Goal: Task Accomplishment & Management: Manage account settings

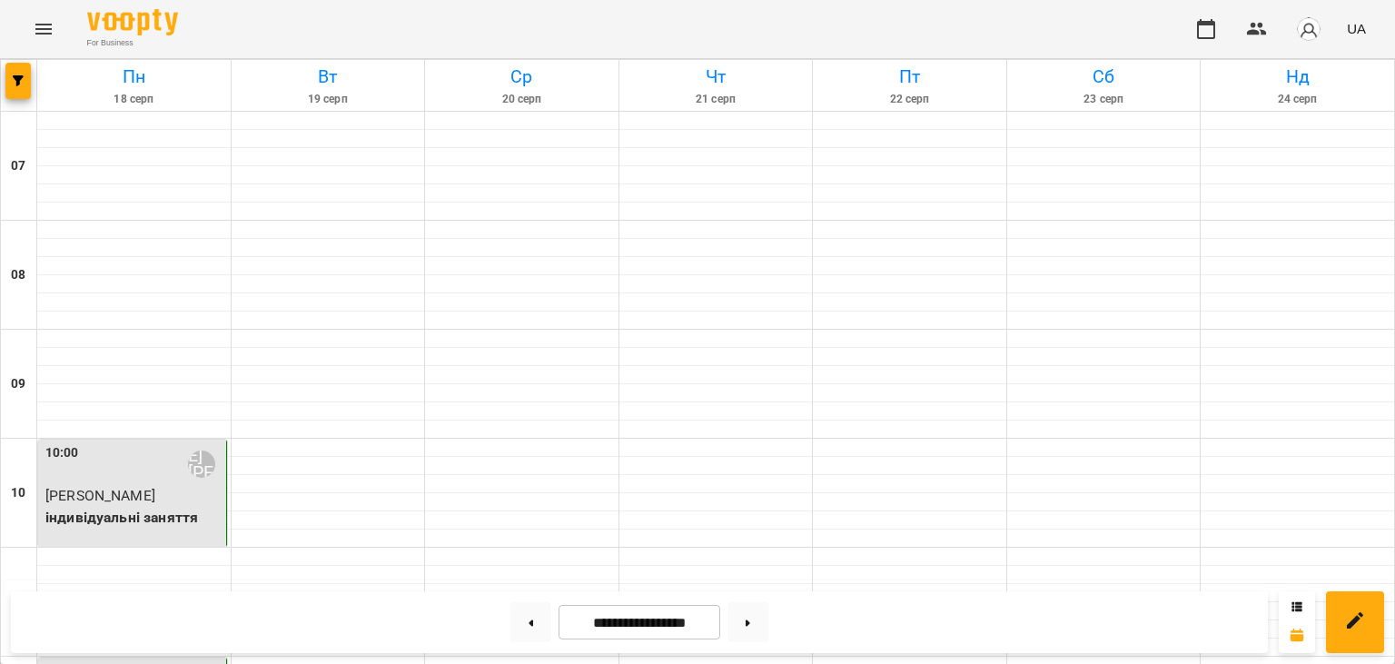
scroll to position [711, 0]
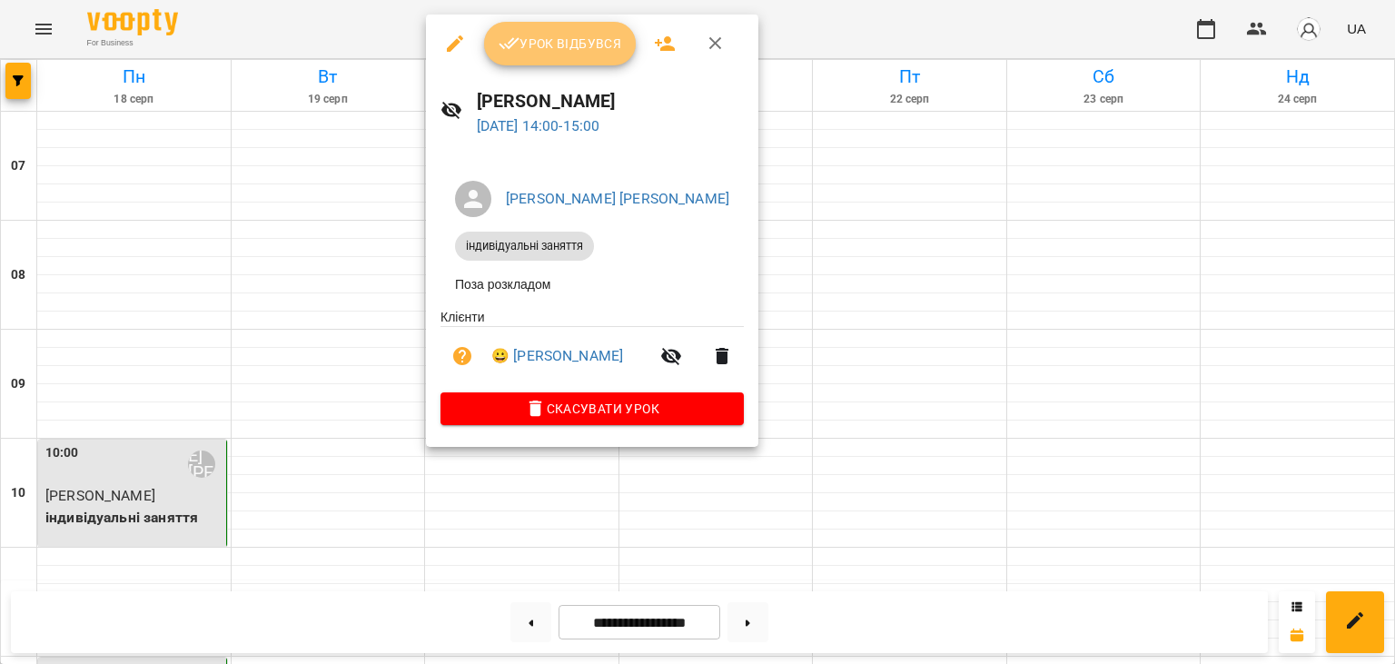
click at [569, 52] on span "Урок відбувся" at bounding box center [561, 44] width 124 height 22
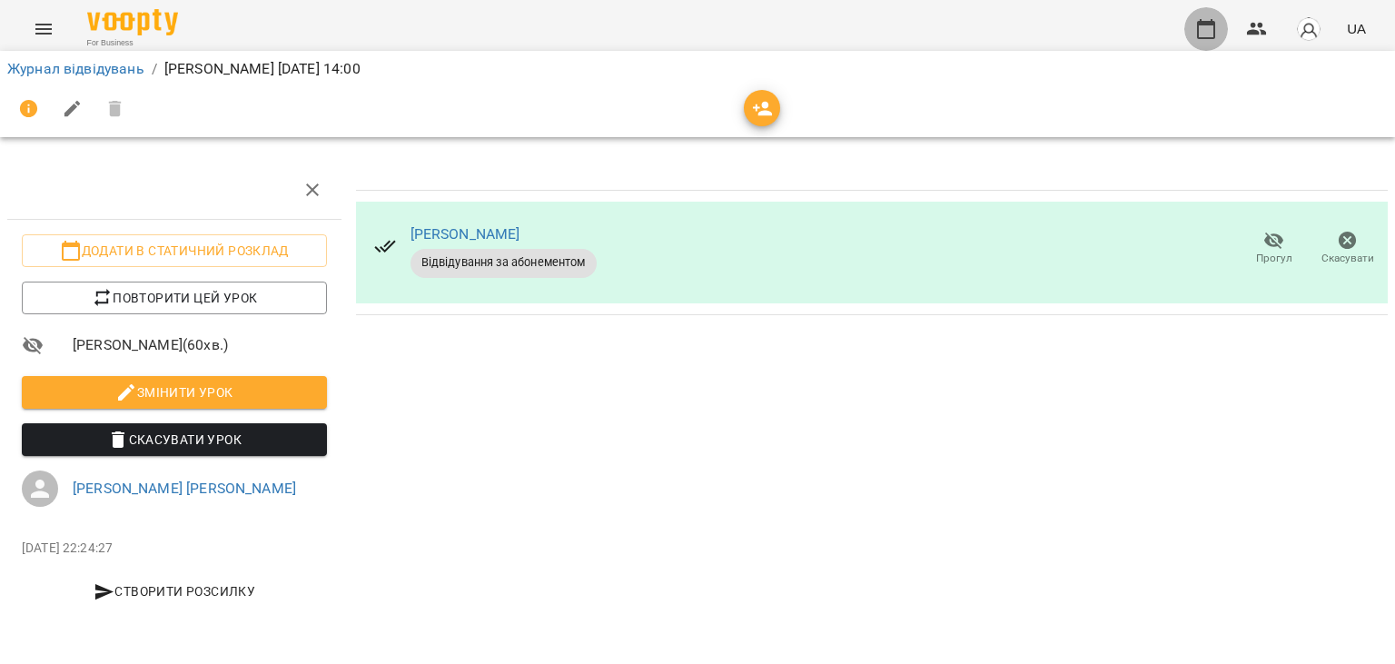
click at [1195, 36] on button "button" at bounding box center [1207, 29] width 44 height 44
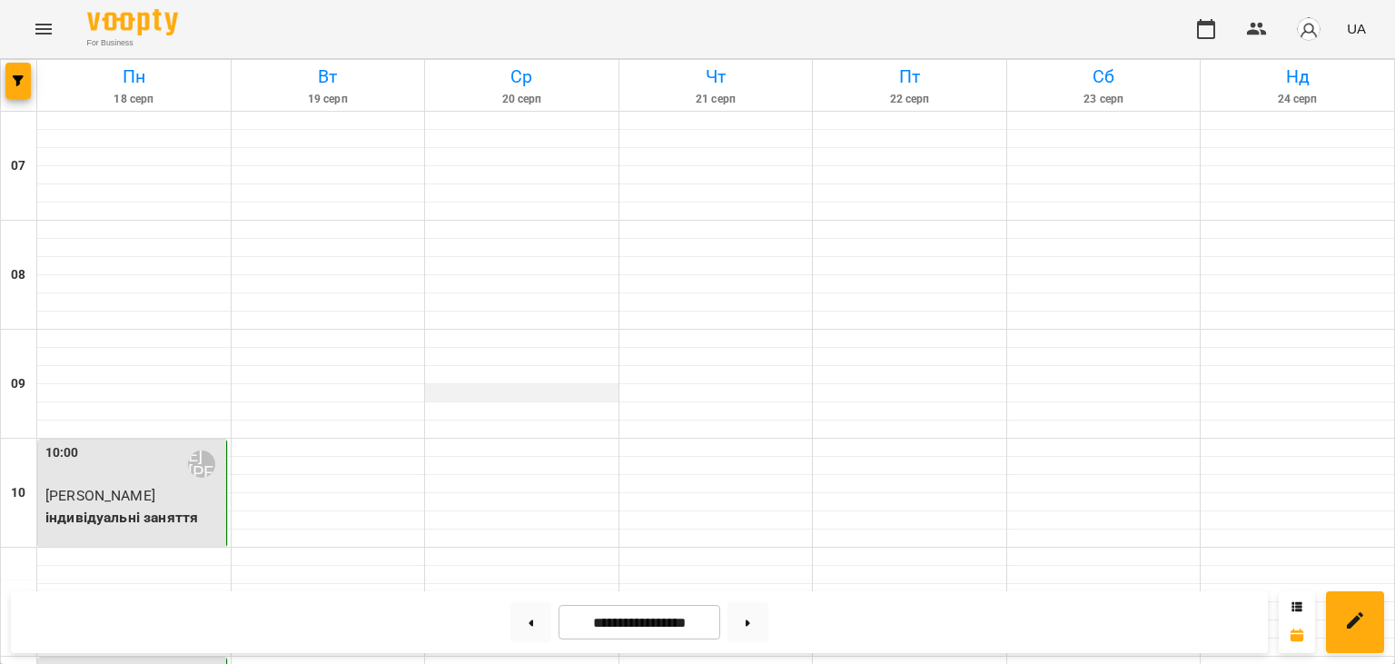
scroll to position [792, 0]
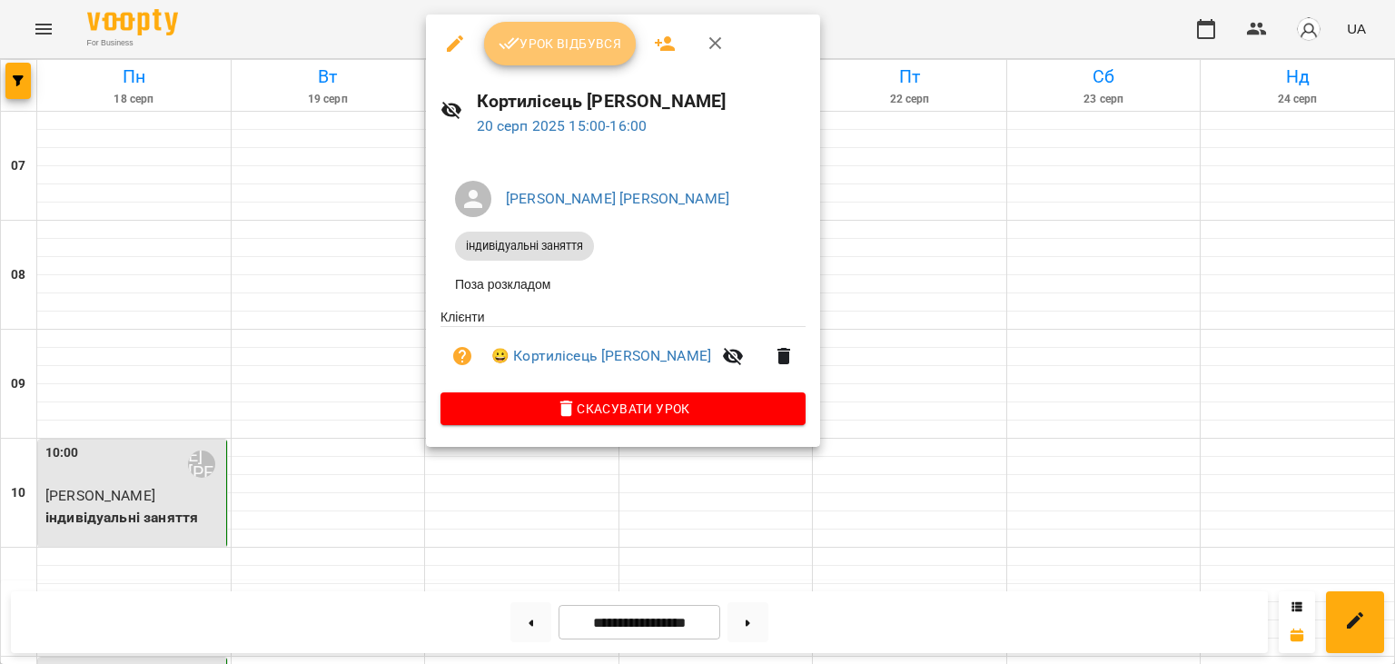
click at [547, 53] on span "Урок відбувся" at bounding box center [561, 44] width 124 height 22
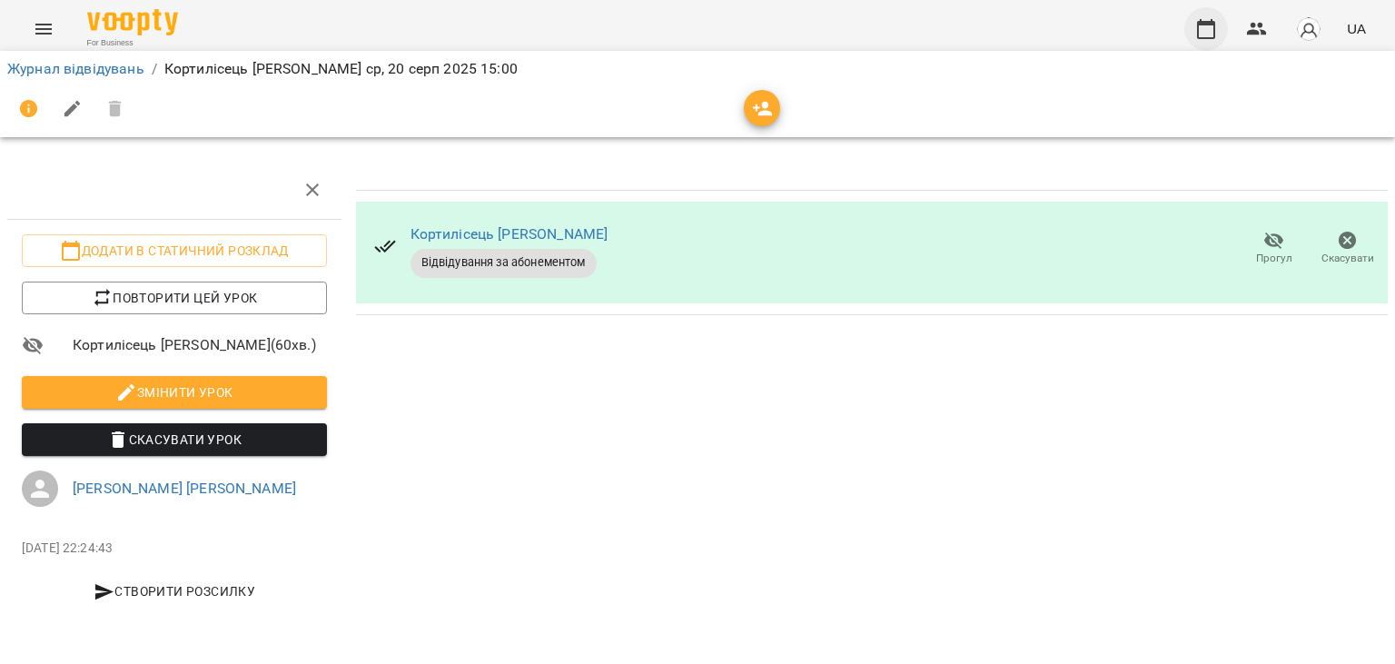
click at [1207, 28] on icon "button" at bounding box center [1206, 29] width 22 height 22
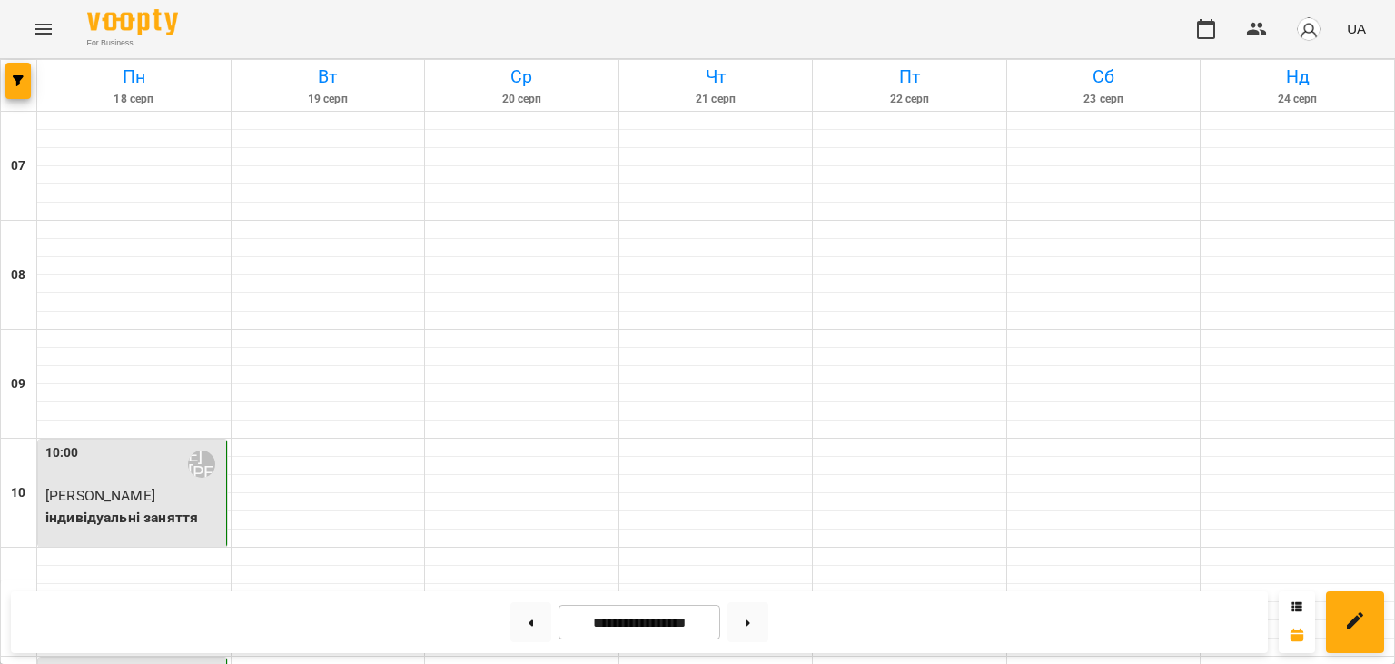
scroll to position [842, 0]
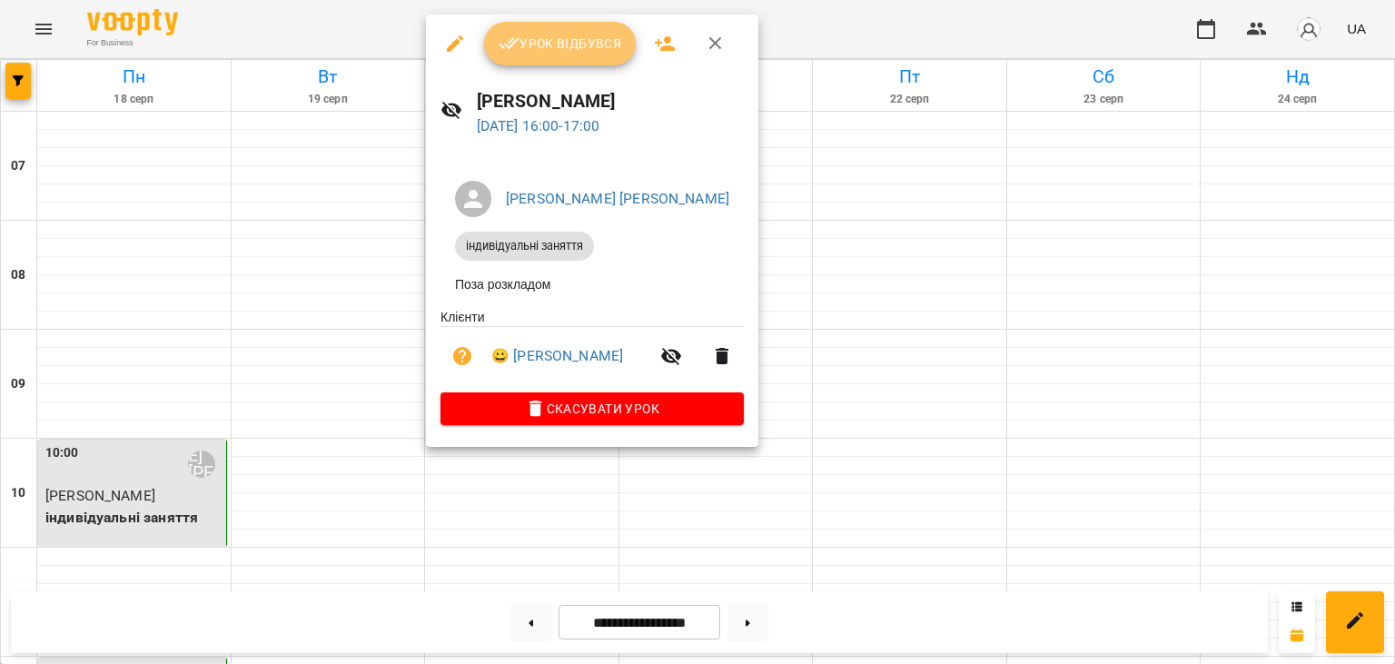
click at [585, 47] on span "Урок відбувся" at bounding box center [561, 44] width 124 height 22
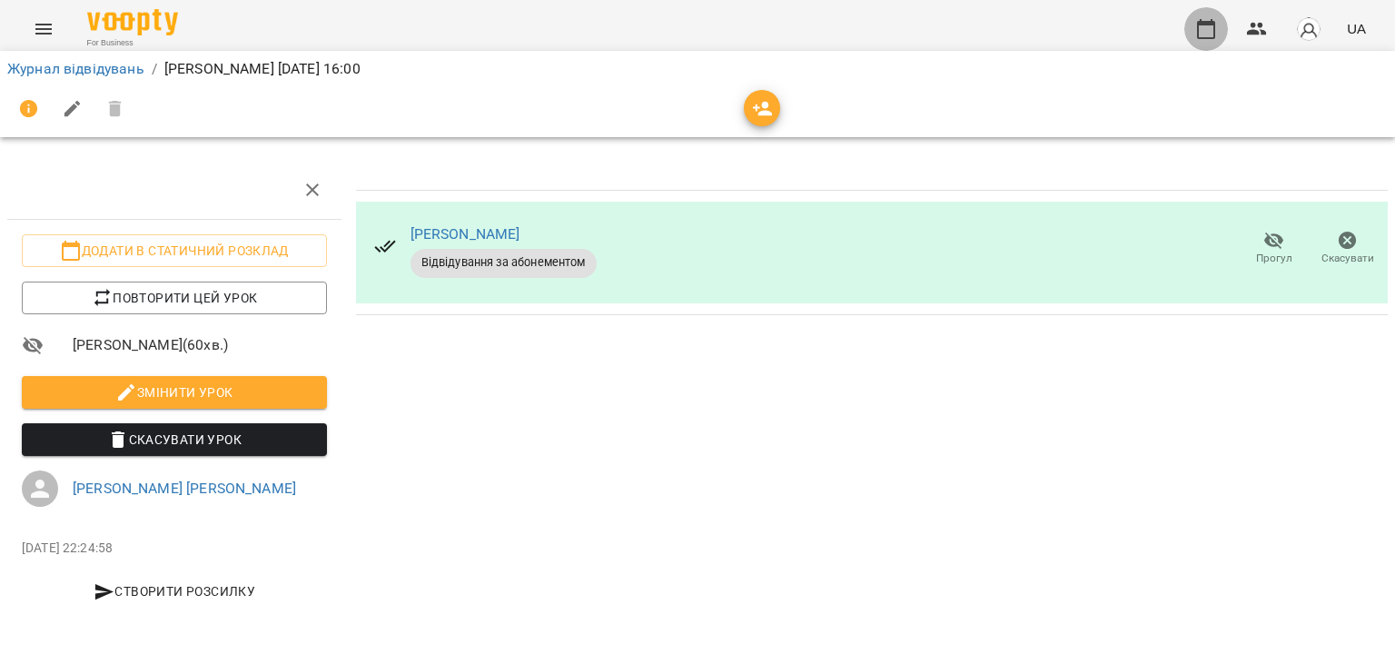
click at [1211, 42] on button "button" at bounding box center [1207, 29] width 44 height 44
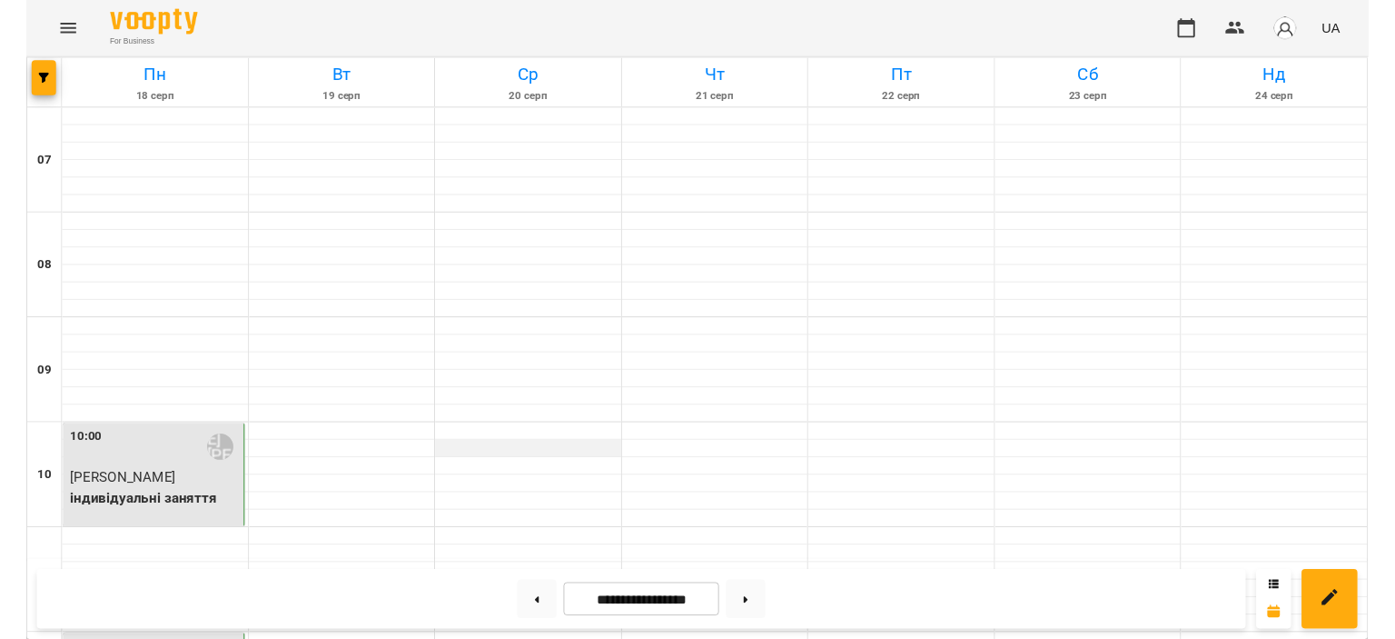
scroll to position [560, 0]
